Goal: Information Seeking & Learning: Understand process/instructions

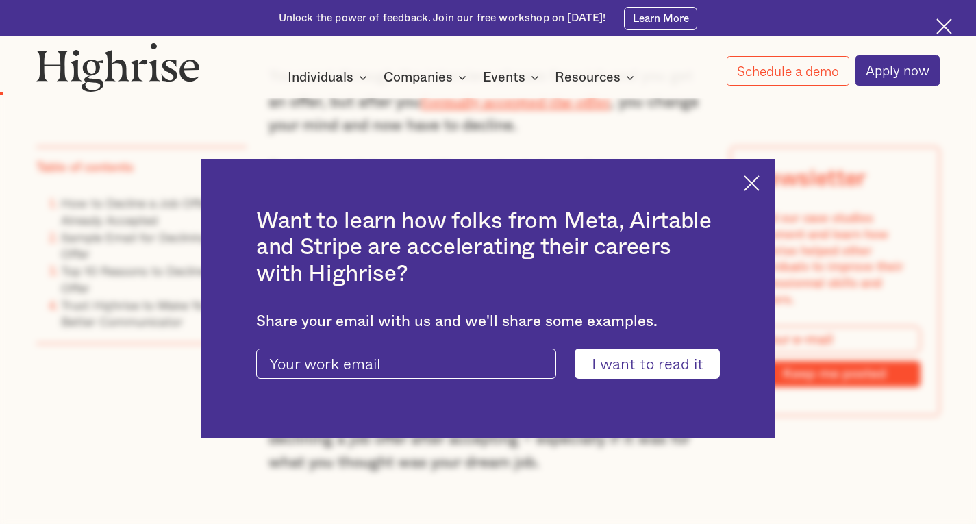
scroll to position [954, 0]
click at [754, 182] on img at bounding box center [752, 183] width 16 height 16
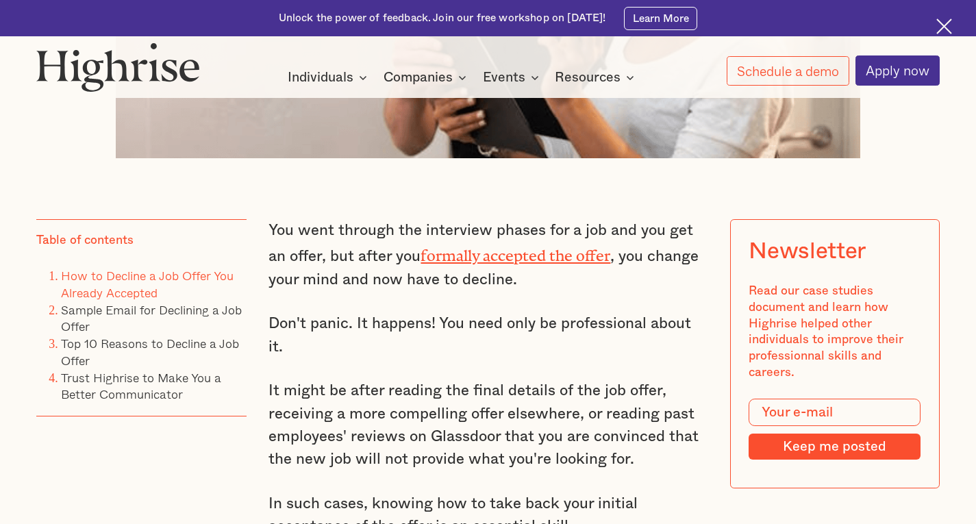
scroll to position [801, 0]
click at [85, 287] on link "How to Decline a Job Offer You Already Accepted" at bounding box center [147, 283] width 173 height 36
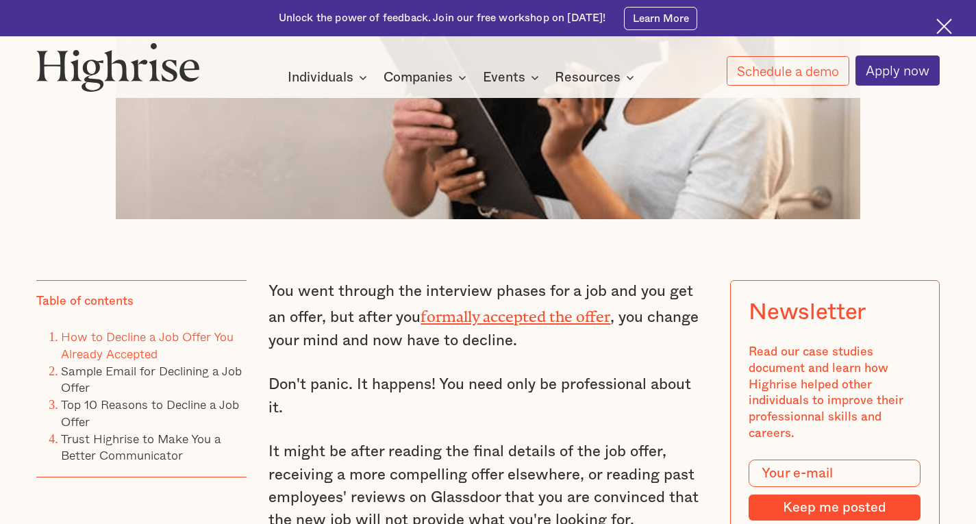
scroll to position [742, 0]
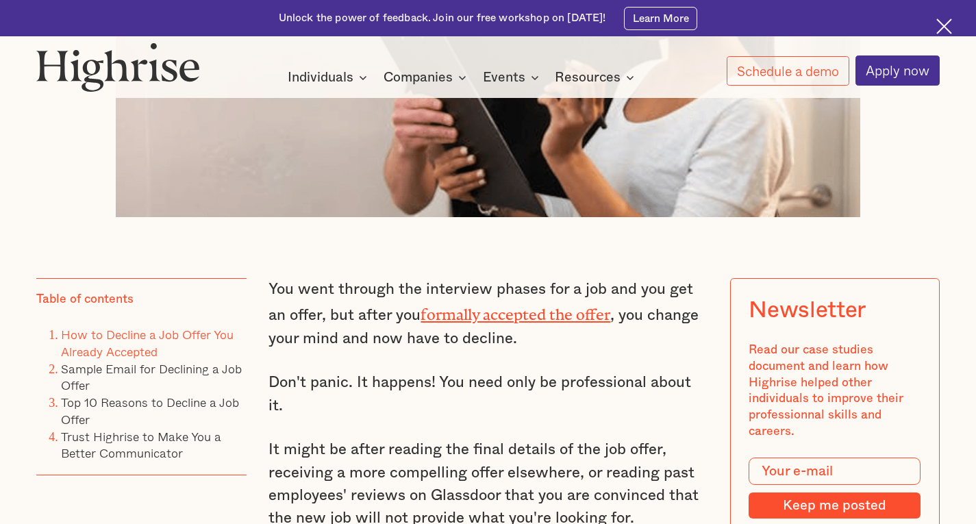
click at [620, 406] on p "Don't panic. It happens! You need only be professional about it." at bounding box center [487, 394] width 438 height 46
click at [553, 316] on link "formally accepted the offer" at bounding box center [516, 310] width 190 height 10
